Goal: Task Accomplishment & Management: Manage account settings

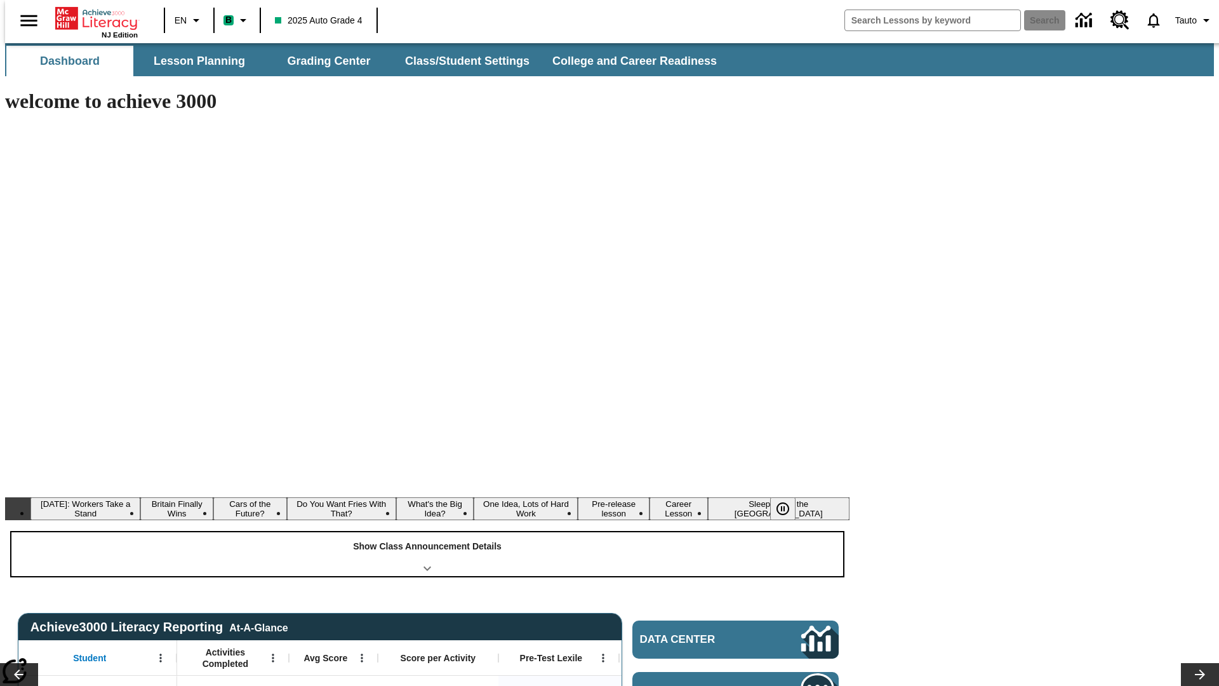
click at [427, 532] on div "Show Class Announcement Details" at bounding box center [427, 554] width 832 height 44
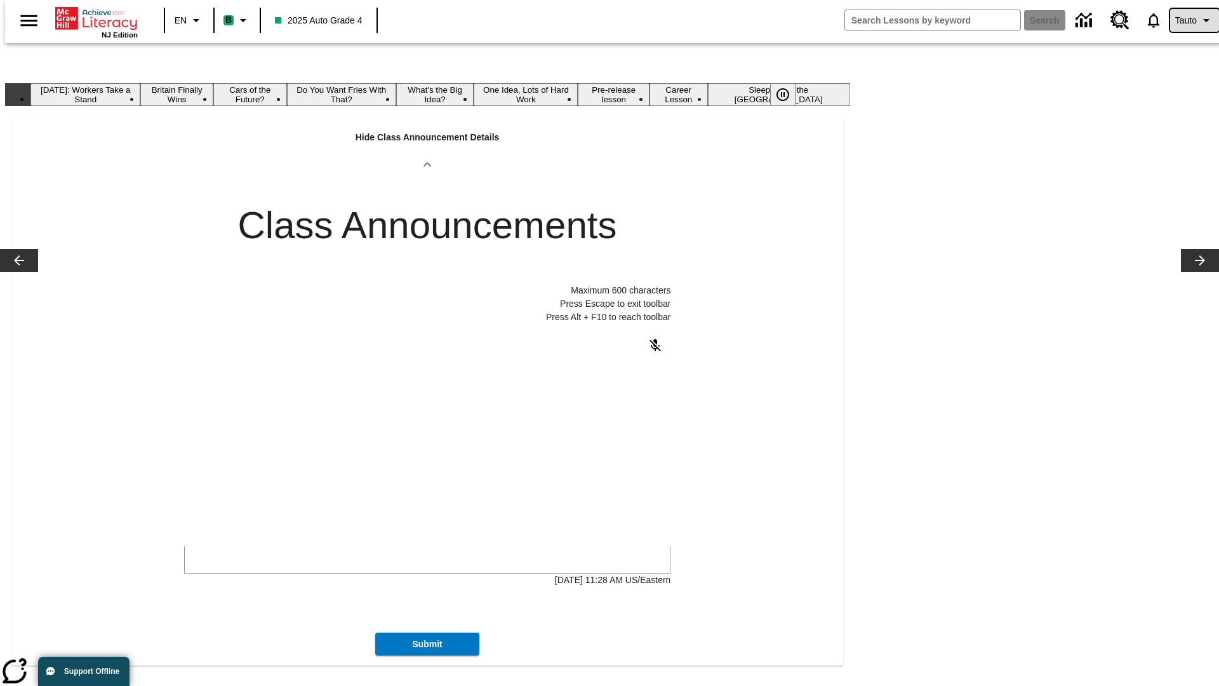
click at [1188, 20] on span "Tauto" at bounding box center [1186, 20] width 22 height 13
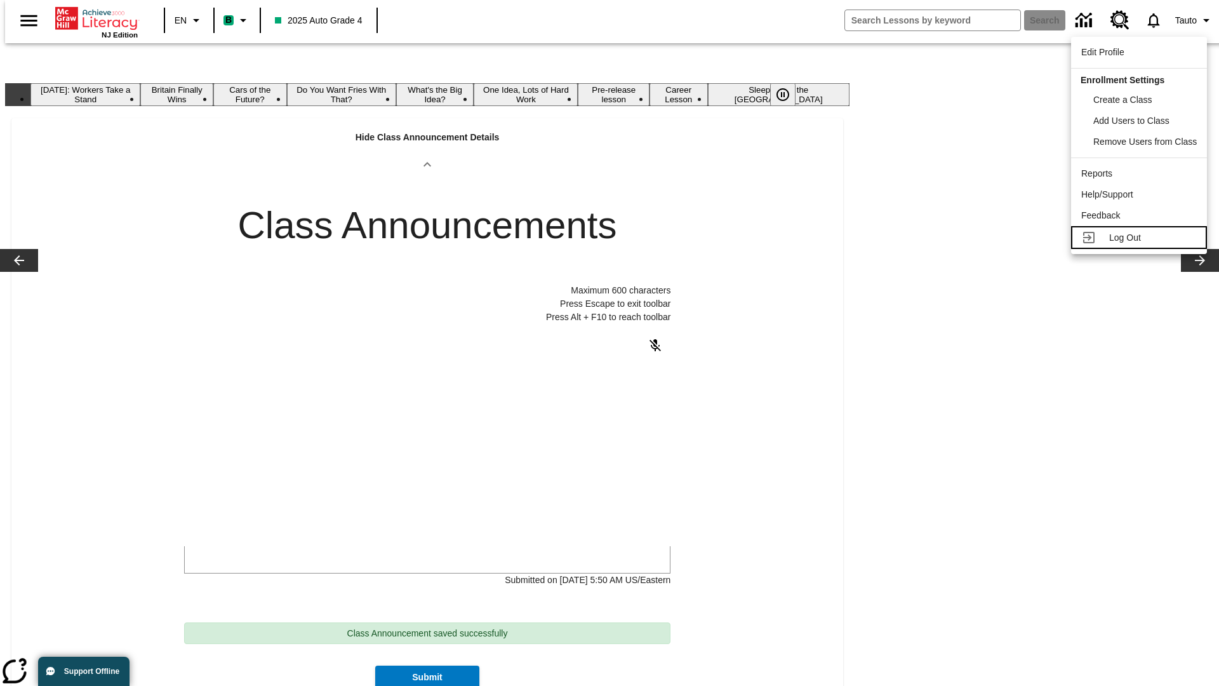
click at [1140, 237] on span "Log Out" at bounding box center [1125, 237] width 32 height 10
